Goal: Communication & Community: Participate in discussion

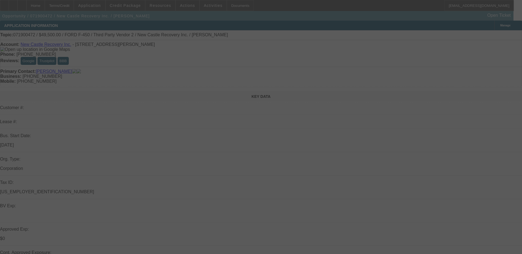
select select "0"
select select "0.1"
select select "2"
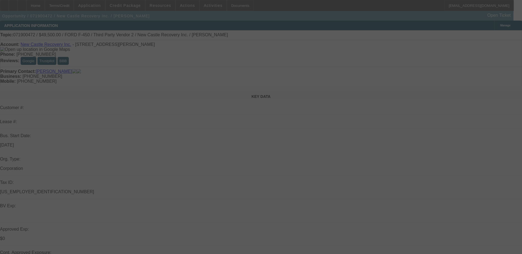
select select "0"
select select "0.1"
select select "2"
select select "0.1"
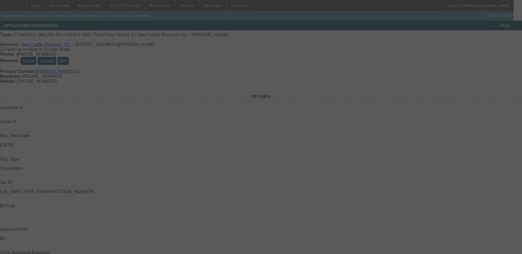
select select "2"
select select "0.1"
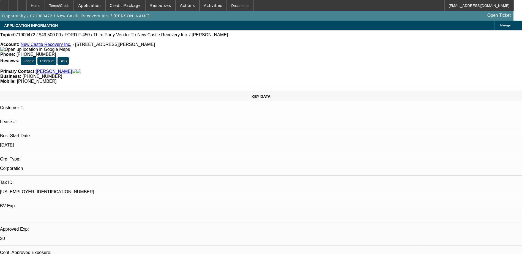
select select "1"
select select "2"
select select "6"
select select "1"
select select "2"
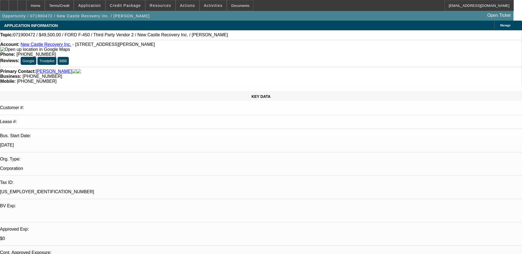
select select "6"
select select "1"
select select "2"
select select "4"
select select "1"
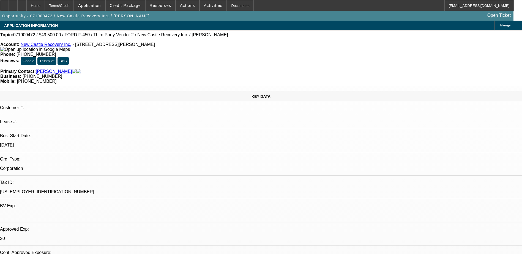
select select "2"
select select "4"
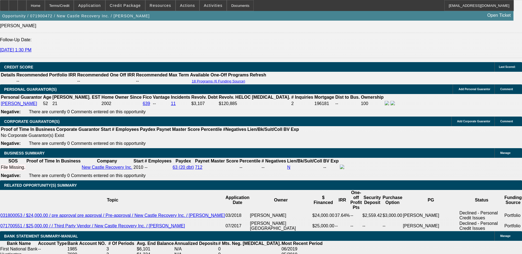
scroll to position [743, 0]
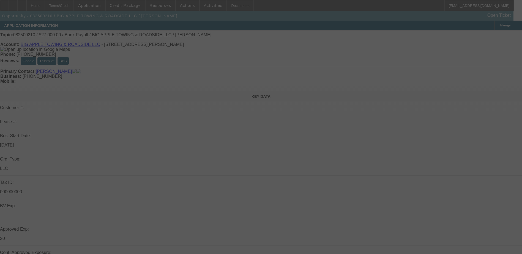
select select "0.1"
select select "2"
select select "0"
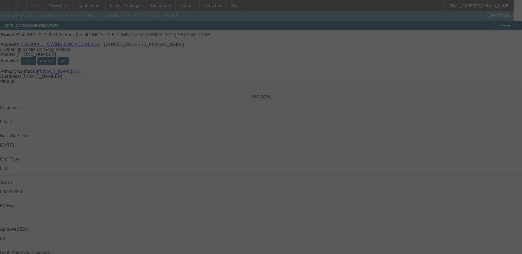
select select "0"
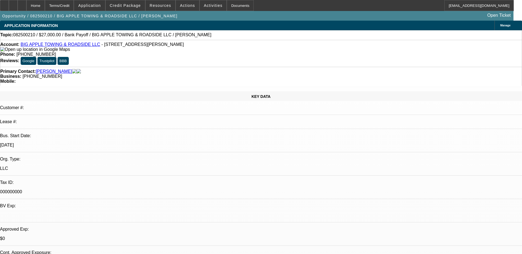
select select "1"
select select "2"
select select "6"
select select "1"
select select "2"
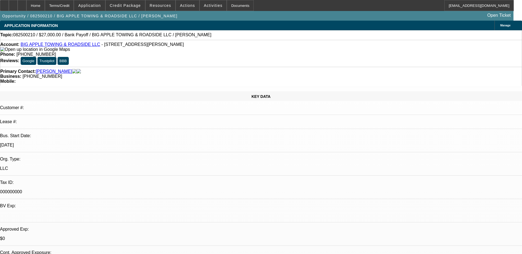
select select "6"
drag, startPoint x: 387, startPoint y: 23, endPoint x: 387, endPoint y: 28, distance: 5.5
radio input "true"
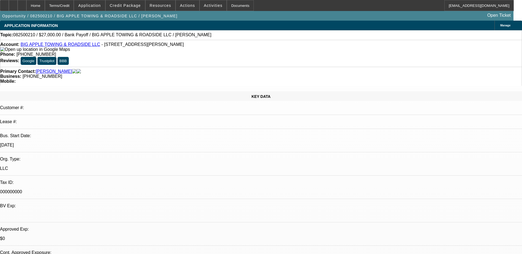
type textarea "se"
radio input "true"
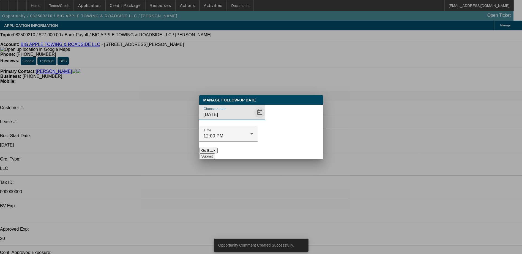
click at [253, 119] on span "Open calendar" at bounding box center [259, 112] width 13 height 13
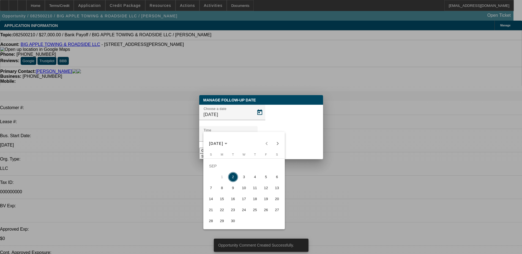
click at [265, 182] on span "5" at bounding box center [266, 177] width 10 height 10
type input "9/5/2025"
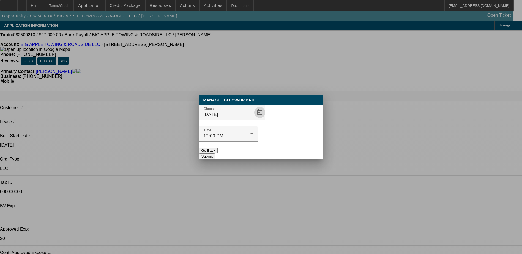
click at [215, 154] on button "Submit" at bounding box center [207, 157] width 16 height 6
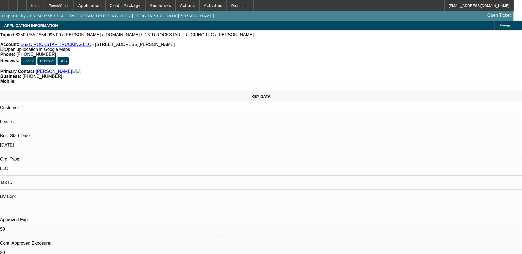
select select "0"
select select "2"
select select "0"
select select "6"
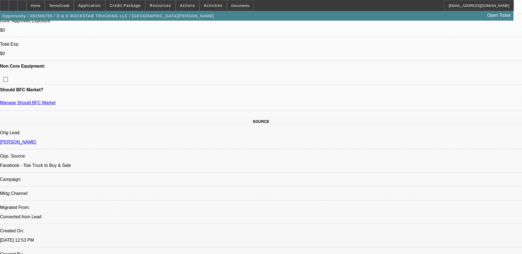
scroll to position [220, 0]
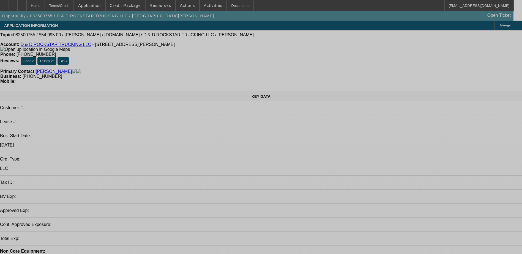
select select "0"
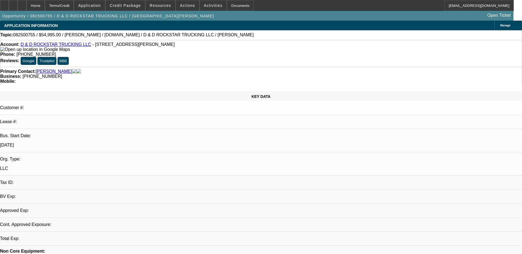
select select "0"
select select "1"
select select "2"
select select "6"
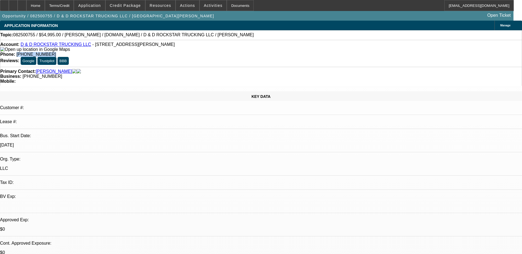
drag, startPoint x: 219, startPoint y: 45, endPoint x: 192, endPoint y: 47, distance: 27.1
click at [192, 52] on div "Phone: (404) 610-9598" at bounding box center [261, 54] width 522 height 5
copy span "[PHONE_NUMBER]"
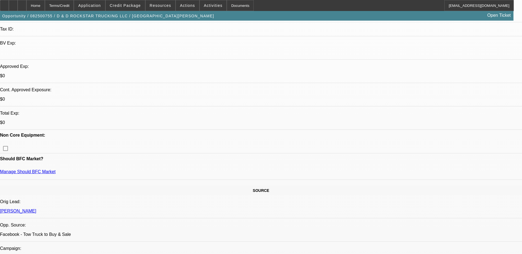
scroll to position [165, 0]
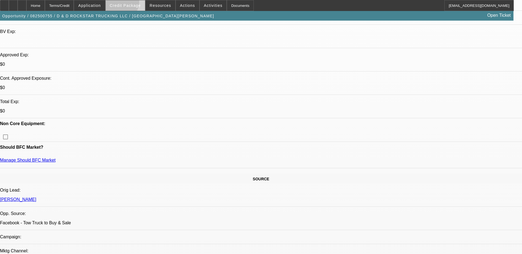
click at [127, 3] on span at bounding box center [125, 5] width 39 height 13
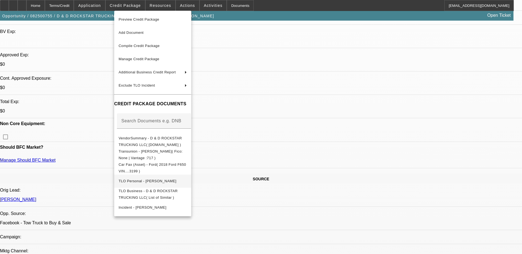
click at [187, 180] on span "TLO Personal - Jackson, Dantavious" at bounding box center [153, 181] width 68 height 7
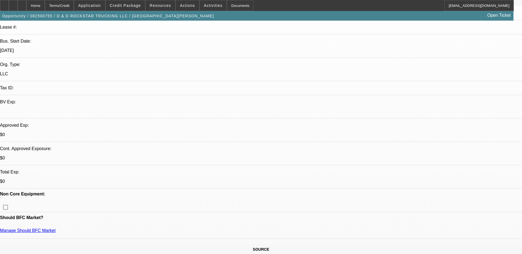
scroll to position [0, 0]
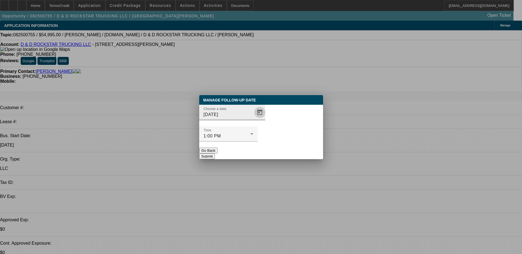
click at [253, 119] on span "Open calendar" at bounding box center [259, 112] width 13 height 13
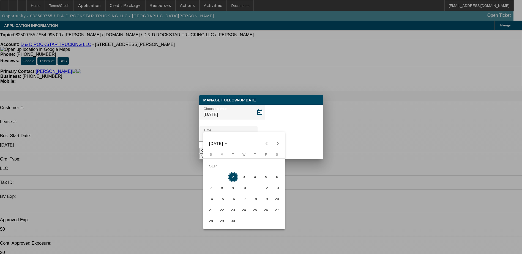
click at [265, 182] on span "5" at bounding box center [266, 177] width 10 height 10
type input "9/5/2025"
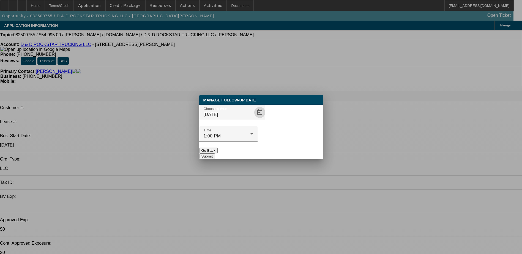
click at [215, 154] on button "Submit" at bounding box center [207, 157] width 16 height 6
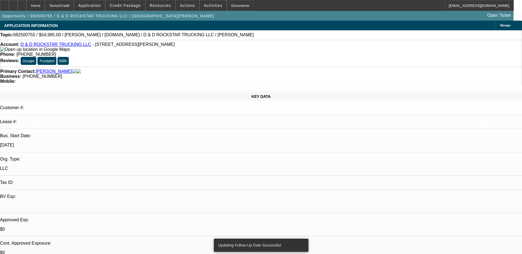
radio input "true"
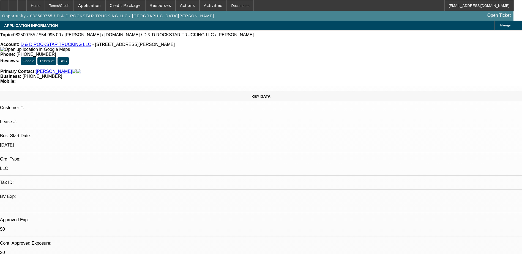
type textarea "Wants to visit truck before sending anything else in for app, ensured he has sh…"
radio input "true"
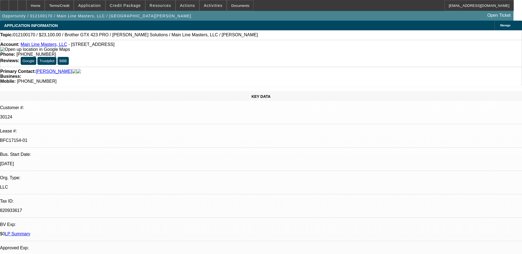
select select "0"
select select "2"
select select "0.1"
select select "0"
select select "2"
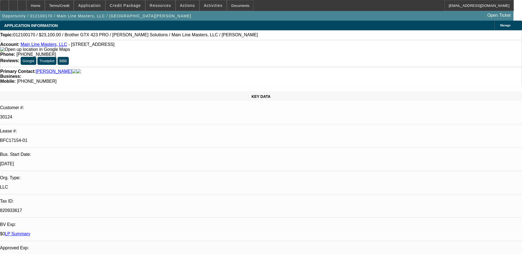
select select "0.1"
select select "0"
select select "2"
select select "0.1"
select select "0"
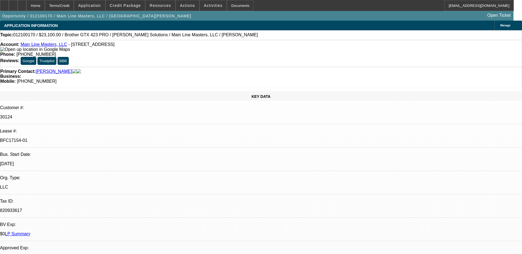
select select "2"
select select "0.1"
select select "1"
select select "2"
select select "4"
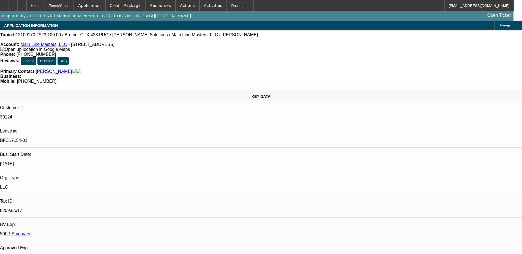
select select "1"
select select "2"
select select "4"
select select "1"
select select "2"
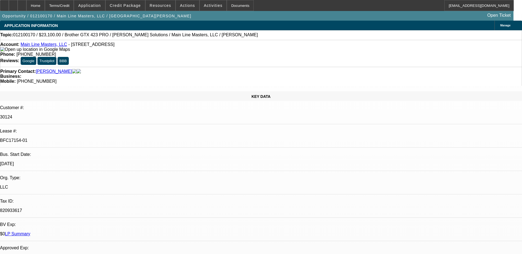
select select "4"
select select "1"
select select "2"
select select "4"
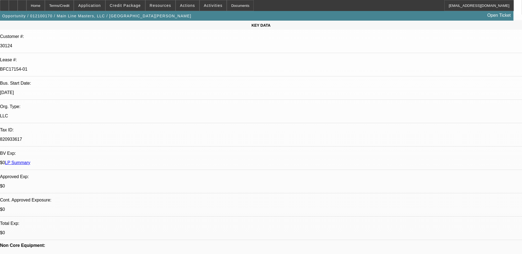
scroll to position [138, 0]
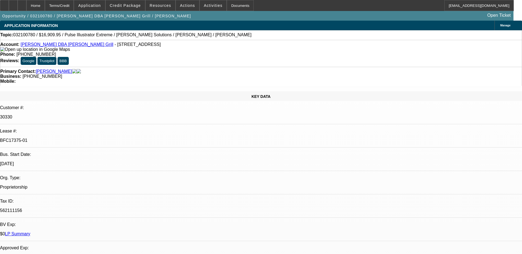
select select "0"
select select "2"
select select "0.1"
select select "0"
select select "2"
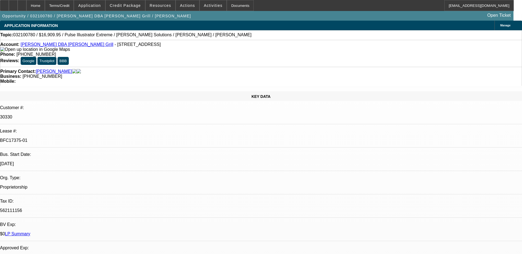
select select "0.1"
select select "0"
select select "2"
select select "0.1"
select select "0"
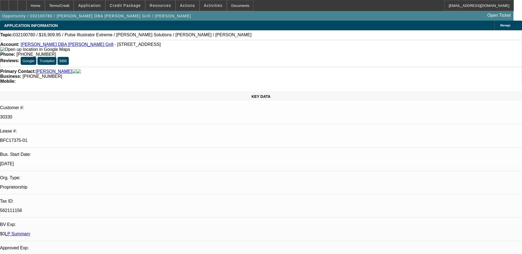
select select "2"
select select "0.1"
select select "1"
select select "2"
select select "4"
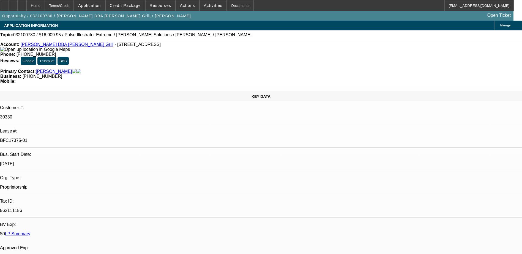
select select "1"
select select "2"
select select "4"
select select "1"
select select "2"
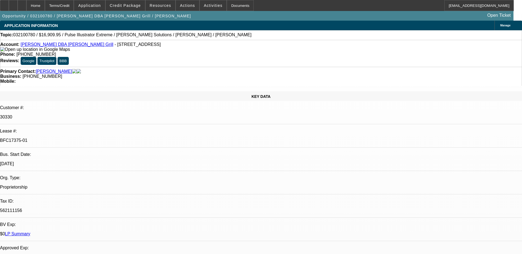
select select "4"
select select "1"
select select "2"
select select "4"
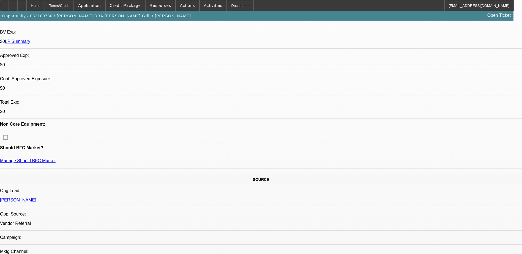
scroll to position [617, 0]
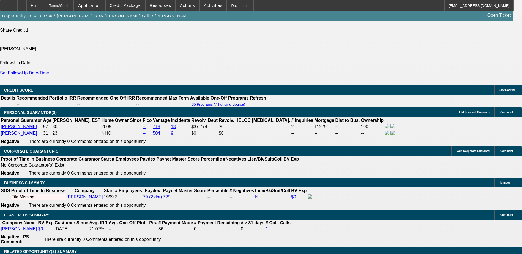
scroll to position [798, 0]
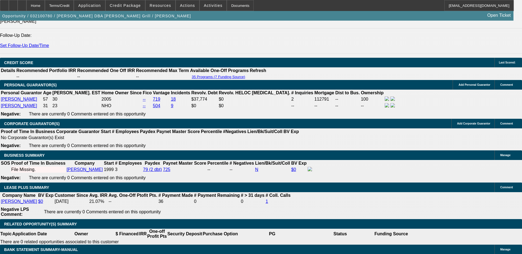
scroll to position [452, 0]
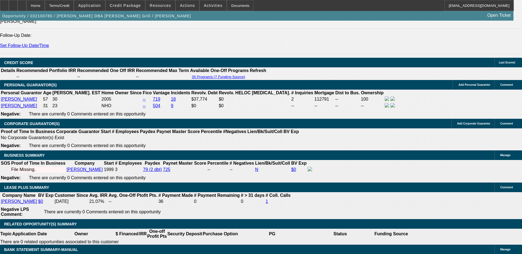
scroll to position [287, 0]
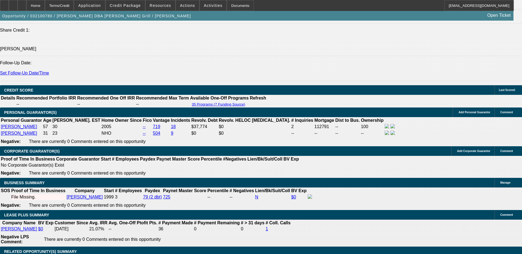
scroll to position [617, 0]
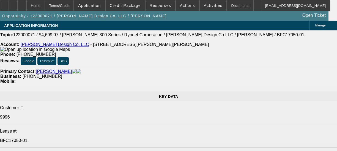
select select "0"
select select "2"
select select "0.1"
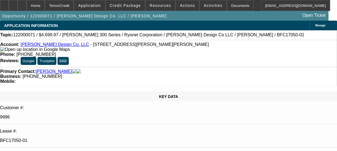
select select "0"
select select "2"
select select "0.1"
select select "0"
select select "2"
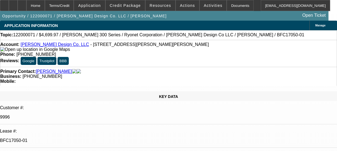
select select "0.1"
select select "1"
select select "2"
select select "4"
select select "1"
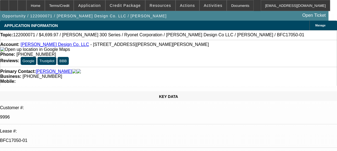
select select "2"
select select "4"
select select "1"
select select "2"
select select "4"
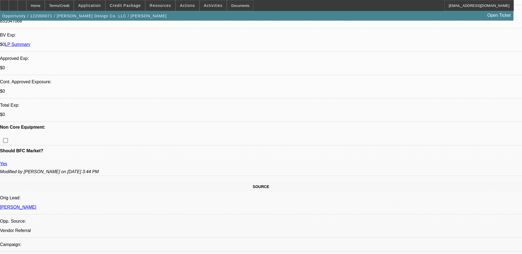
scroll to position [193, 0]
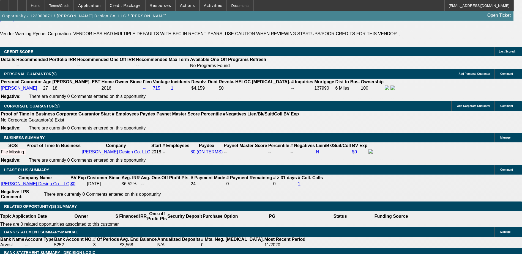
scroll to position [826, 0]
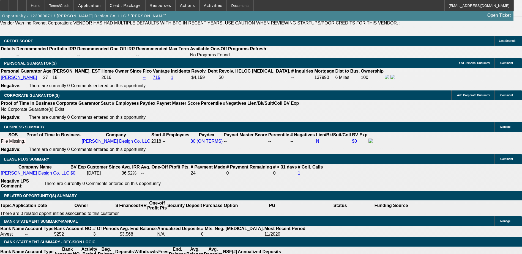
scroll to position [391, 0]
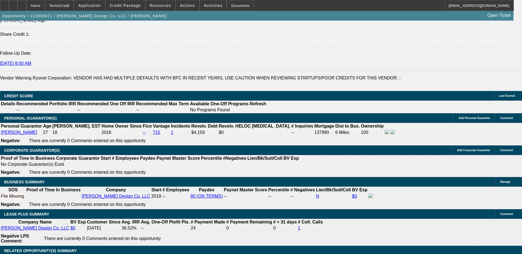
scroll to position [419, 0]
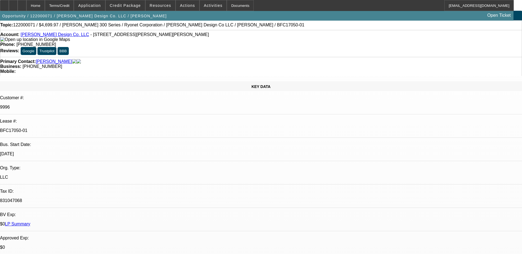
scroll to position [0, 0]
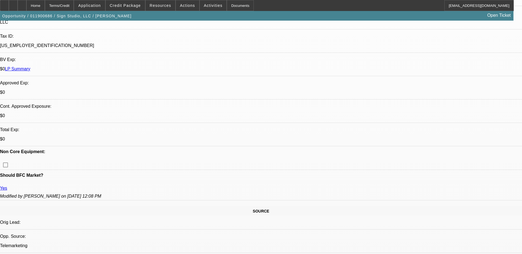
scroll to position [275, 0]
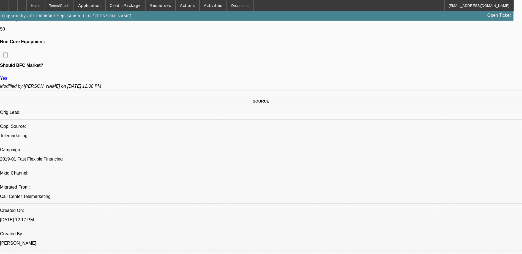
select select "0"
select select "0.1"
select select "0"
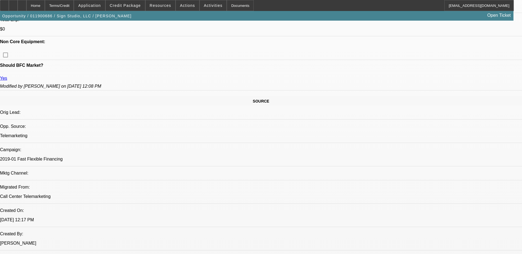
select select "0.1"
select select "0"
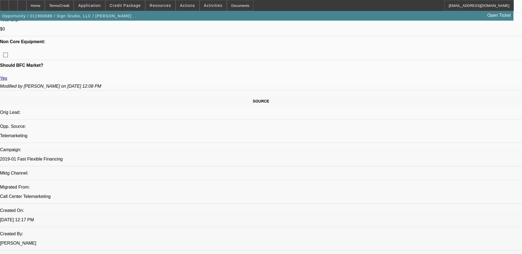
select select "0"
select select "1"
select select "4"
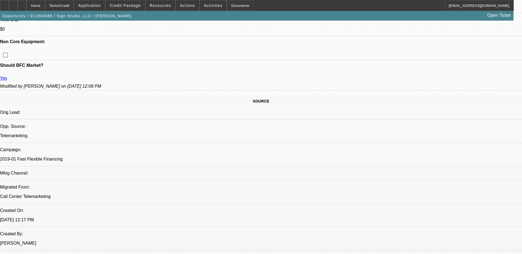
select select "1"
select select "4"
select select "1"
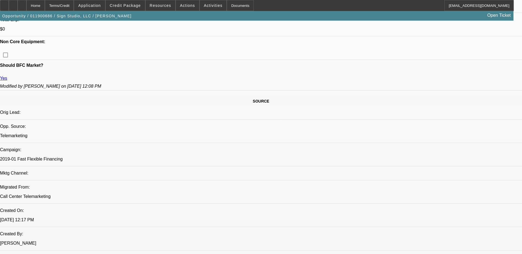
select select "6"
select select "1"
select select "6"
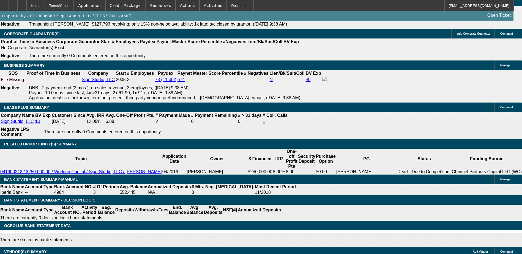
scroll to position [578, 0]
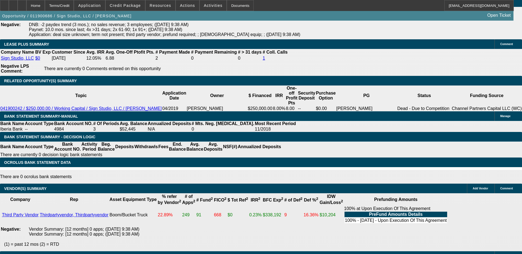
scroll to position [1046, 0]
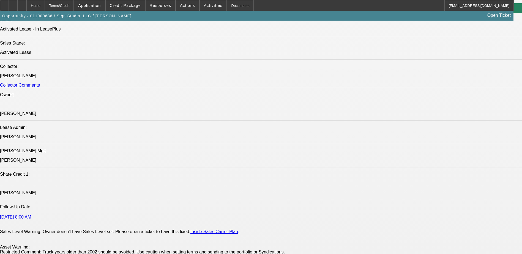
scroll to position [633, 0]
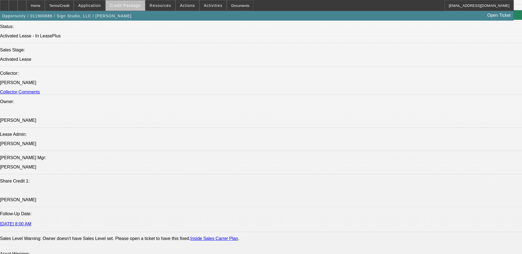
click at [141, 5] on span "Credit Package" at bounding box center [125, 5] width 31 height 4
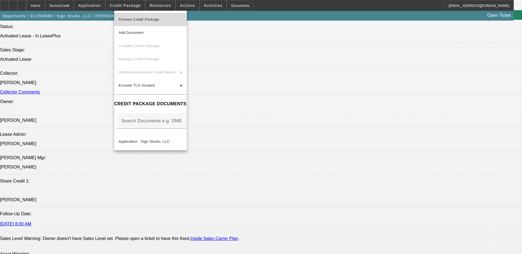
click at [148, 23] on button "Preview Credit Package" at bounding box center [150, 19] width 73 height 13
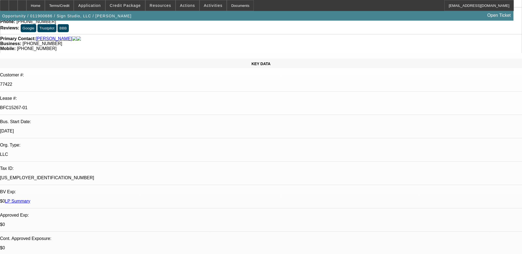
scroll to position [0, 0]
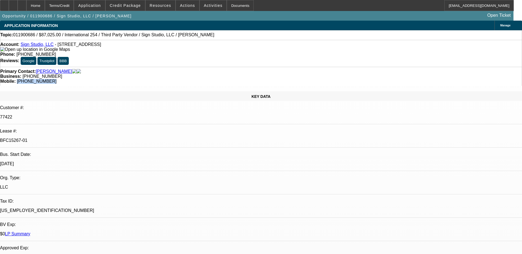
drag, startPoint x: 303, startPoint y: 61, endPoint x: 276, endPoint y: 63, distance: 27.1
click at [276, 67] on div "Primary Contact: [PERSON_NAME] Business: [PHONE_NUMBER] Mobile: [PHONE_NUMBER]" at bounding box center [261, 76] width 522 height 19
copy span "[PHONE_NUMBER]"
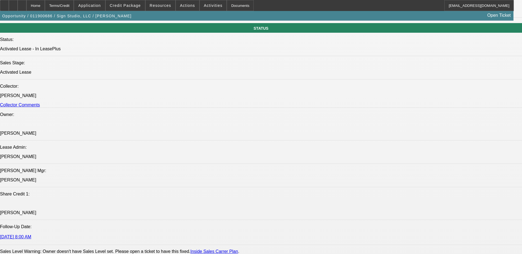
scroll to position [605, 0]
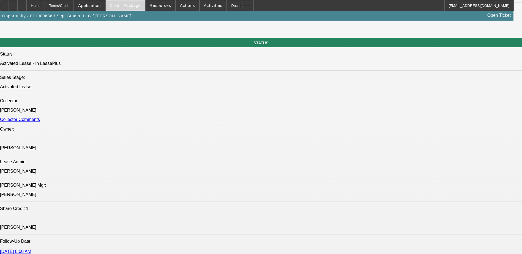
click at [123, 8] on span at bounding box center [125, 5] width 39 height 13
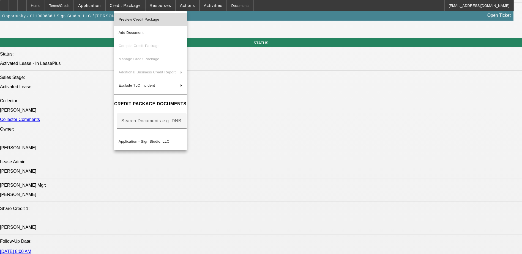
click at [133, 23] on button "Preview Credit Package" at bounding box center [150, 19] width 73 height 13
